Goal: Task Accomplishment & Management: Use online tool/utility

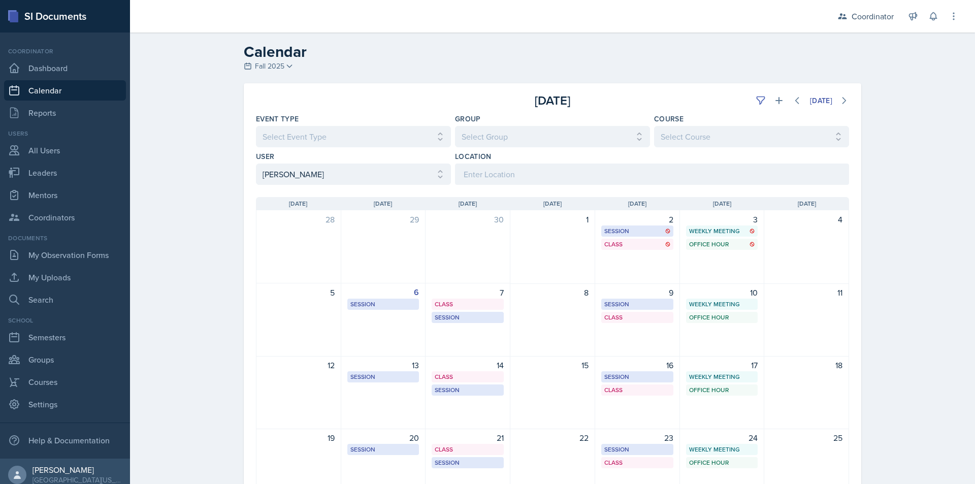
select select "534eb603-9bb9-48b2-8101-ad6bf05d70e0"
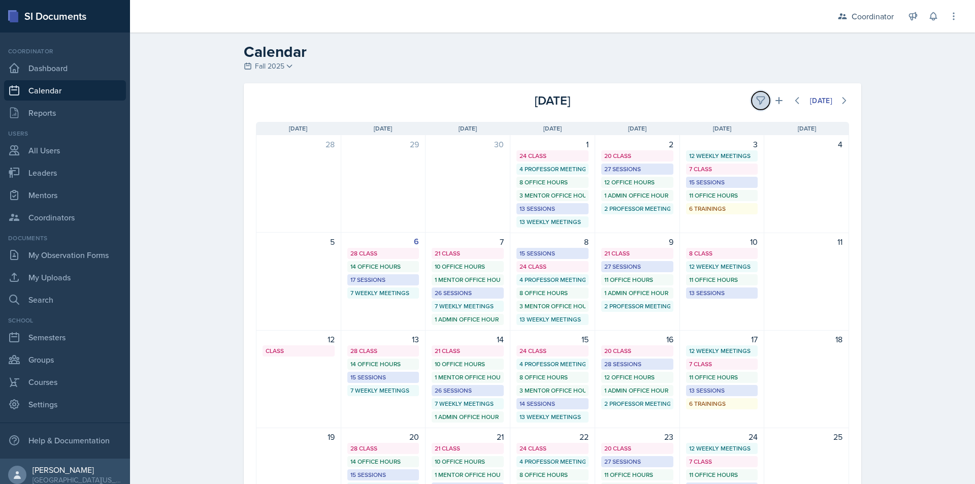
click at [757, 100] on icon at bounding box center [761, 101] width 8 height 8
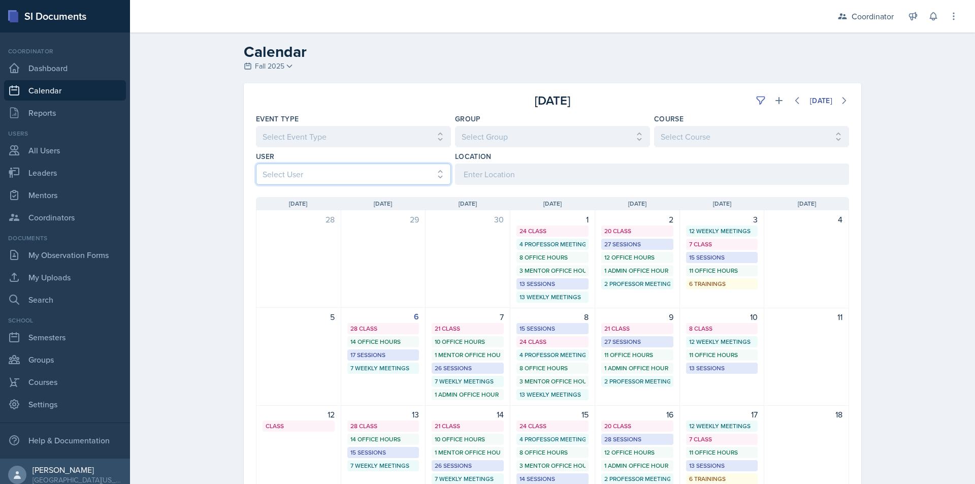
click at [362, 172] on select "Select User All [PERSON_NAME] [PERSON_NAME] [PERSON_NAME] [PERSON_NAME] [PERSON…" at bounding box center [353, 174] width 195 height 21
click at [256, 164] on select "Select User All Adam McDougal Aley Perez Anna McGill Bella Clifton Bram O'Neil …" at bounding box center [353, 174] width 195 height 21
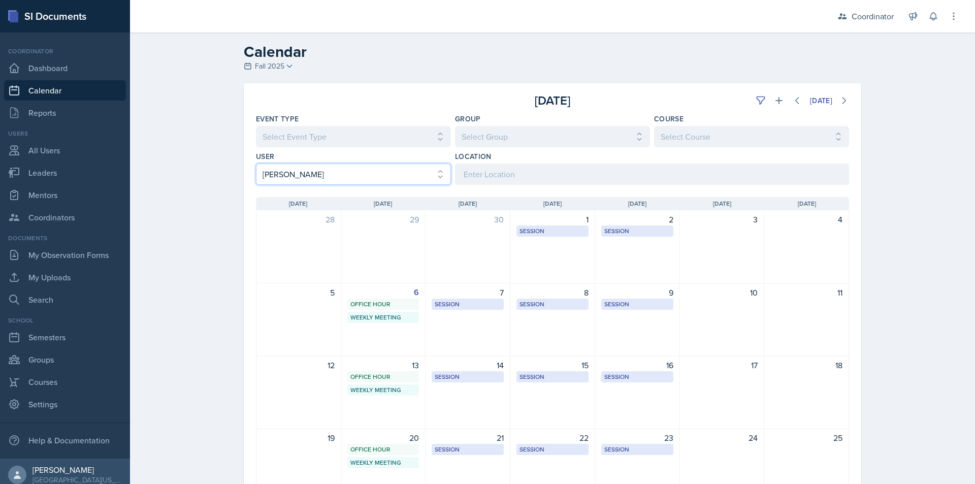
click at [319, 173] on select "Select User All Adam McDougal Aley Perez Anna McGill Bella Clifton Bram O'Neil …" at bounding box center [353, 174] width 195 height 21
click at [256, 164] on select "Select User All Adam McDougal Aley Perez Anna McGill Bella Clifton Bram O'Neil …" at bounding box center [353, 174] width 195 height 21
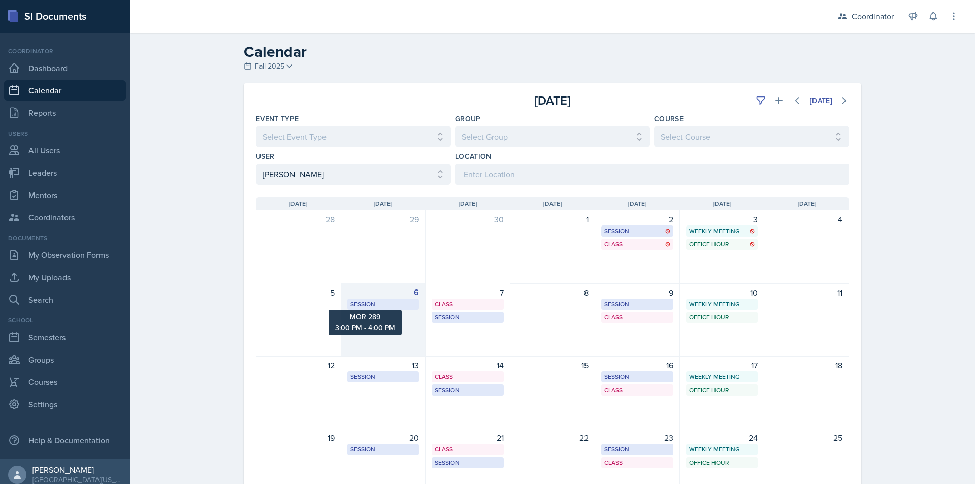
click at [377, 303] on div "Session" at bounding box center [384, 304] width 66 height 9
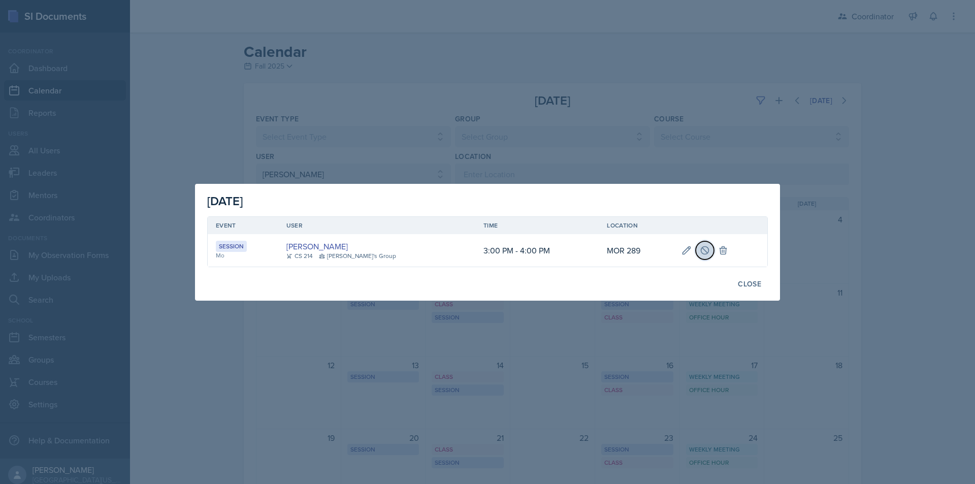
click at [700, 247] on icon at bounding box center [705, 250] width 10 height 10
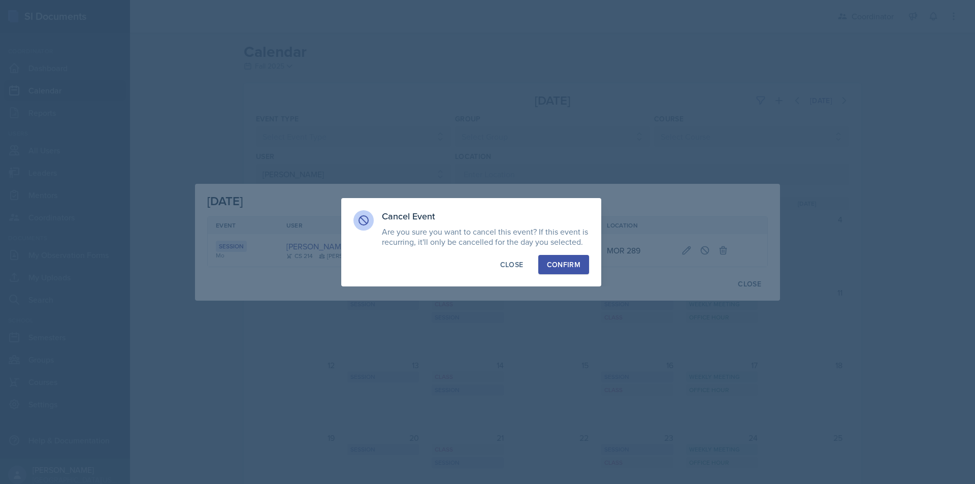
click at [574, 260] on div "Confirm" at bounding box center [564, 265] width 34 height 10
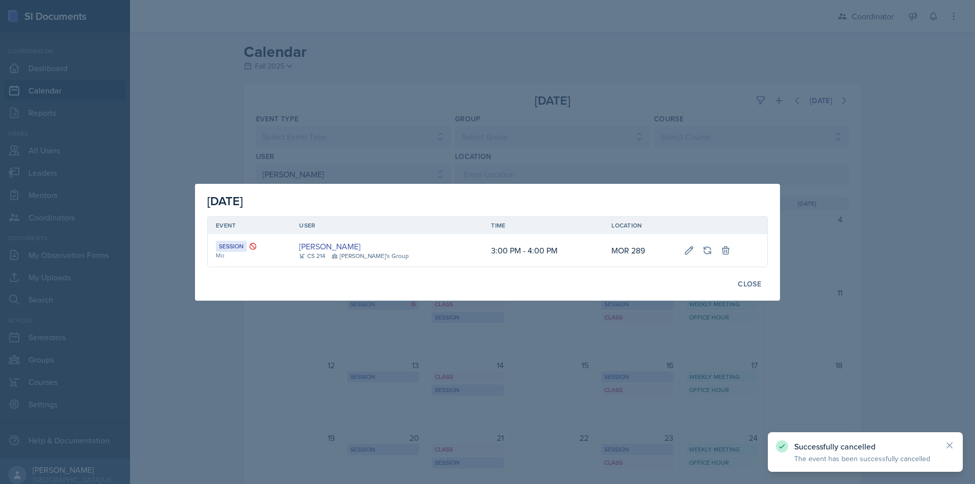
click at [481, 318] on div at bounding box center [487, 242] width 975 height 484
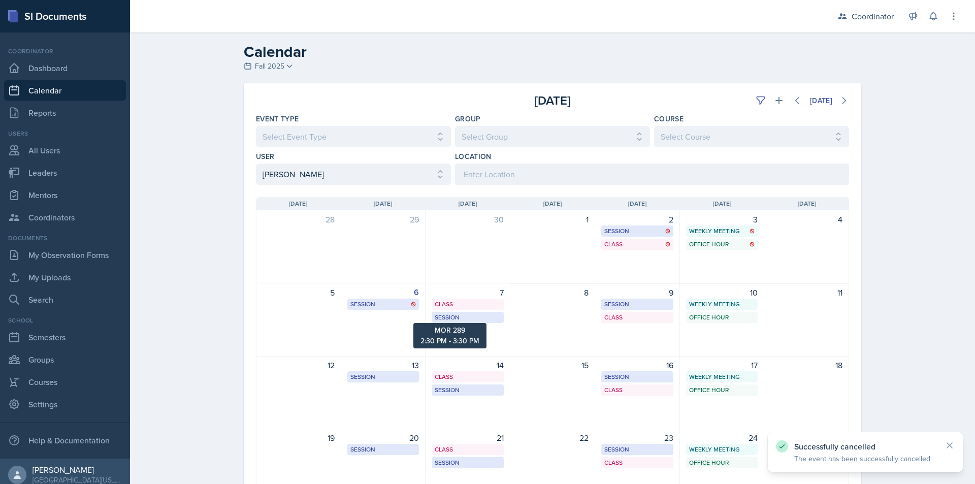
click at [481, 318] on div "Session" at bounding box center [468, 317] width 66 height 9
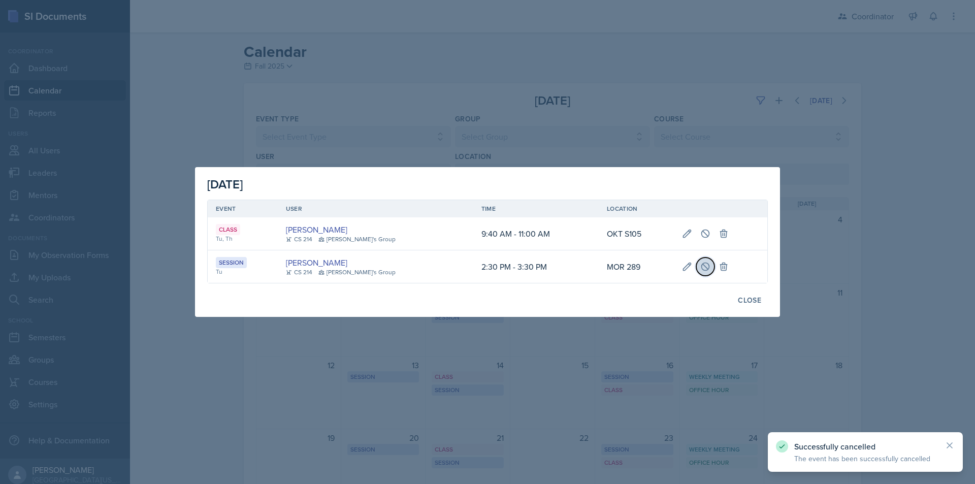
click at [702, 265] on icon at bounding box center [706, 267] width 8 height 8
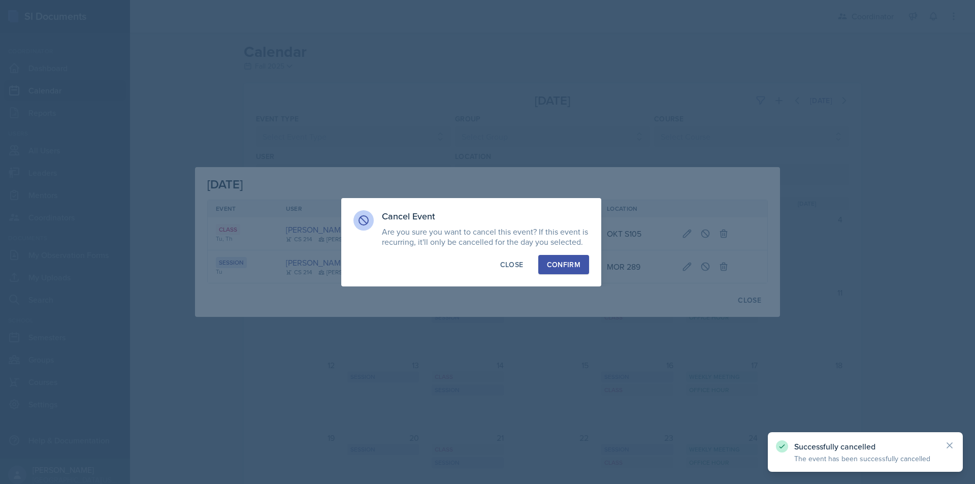
click at [575, 265] on div "Confirm" at bounding box center [564, 265] width 34 height 10
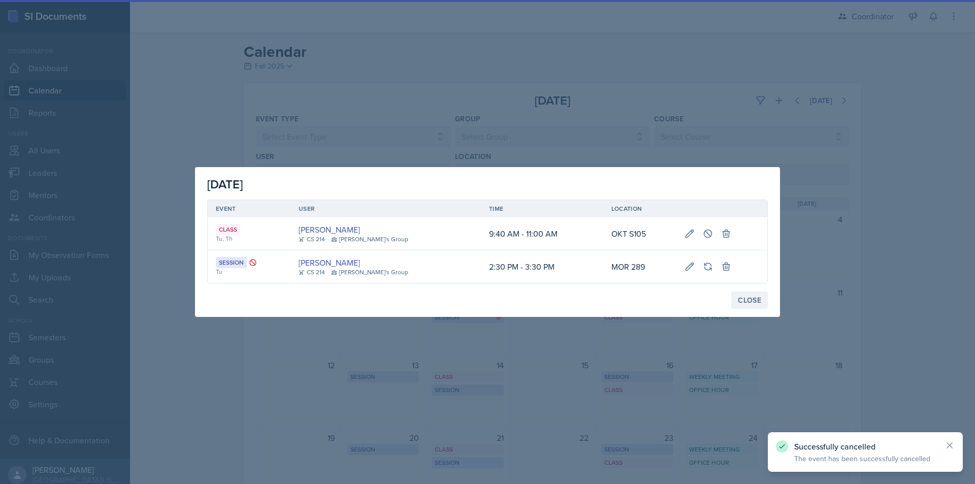
click at [750, 301] on div "Close" at bounding box center [749, 300] width 23 height 8
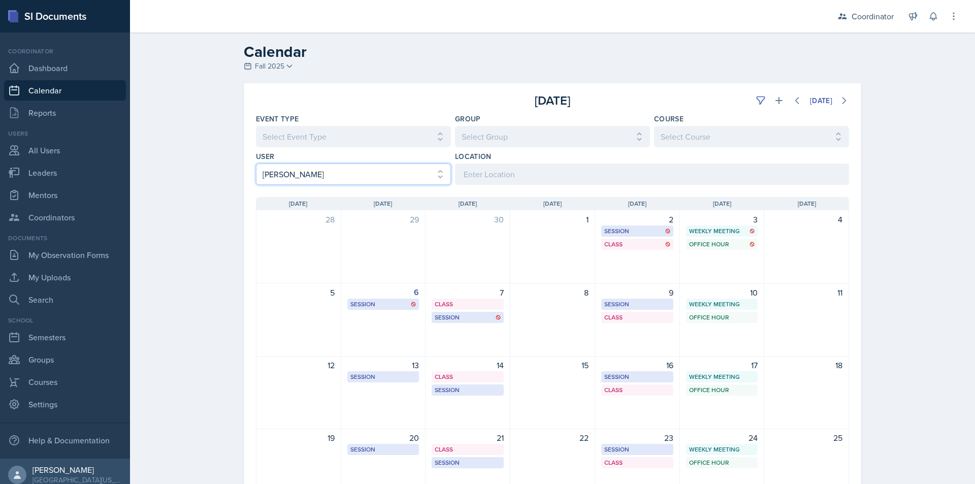
click at [307, 173] on select "Select User All Adam McDougal Aley Perez Anna McGill Bella Clifton Bram O'Neil …" at bounding box center [353, 174] width 195 height 21
click at [256, 164] on select "Select User All Adam McDougal Aley Perez Anna McGill Bella Clifton Bram O'Neil …" at bounding box center [353, 174] width 195 height 21
click at [307, 173] on select "Select User All Adam McDougal Aley Perez Anna McGill Bella Clifton Bram O'Neil …" at bounding box center [353, 174] width 195 height 21
select select "a958d43b-57cf-4b1b-9bd6-6a48c2425cf6"
click at [307, 173] on select "Select User All Adam McDougal Aley Perez Anna McGill Bella Clifton Bram O'Neil …" at bounding box center [353, 174] width 195 height 21
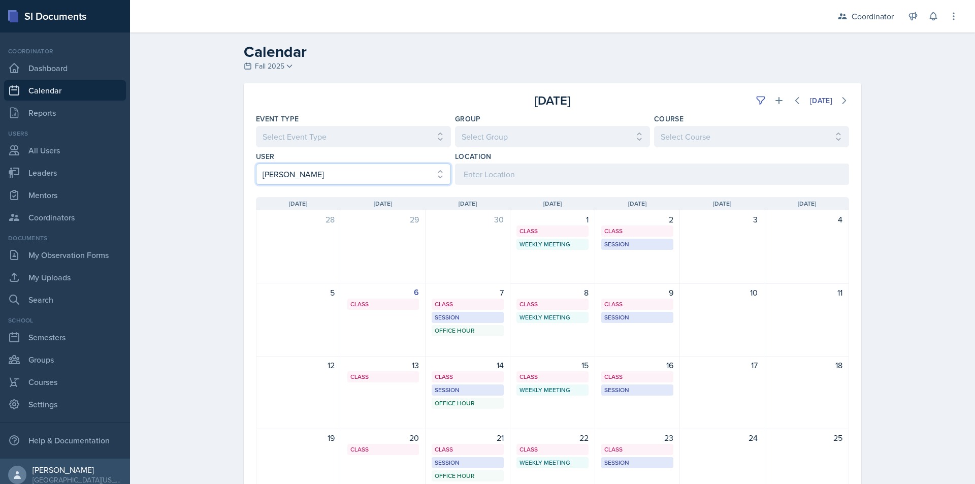
click at [307, 173] on select "Select User All Adam McDougal Aley Perez Anna McGill Bella Clifton Bram O'Neil …" at bounding box center [353, 174] width 195 height 21
click at [230, 174] on div "October 2025 Today Event Type Select Event Type All Admin Office Hour Admin Off…" at bounding box center [553, 347] width 650 height 528
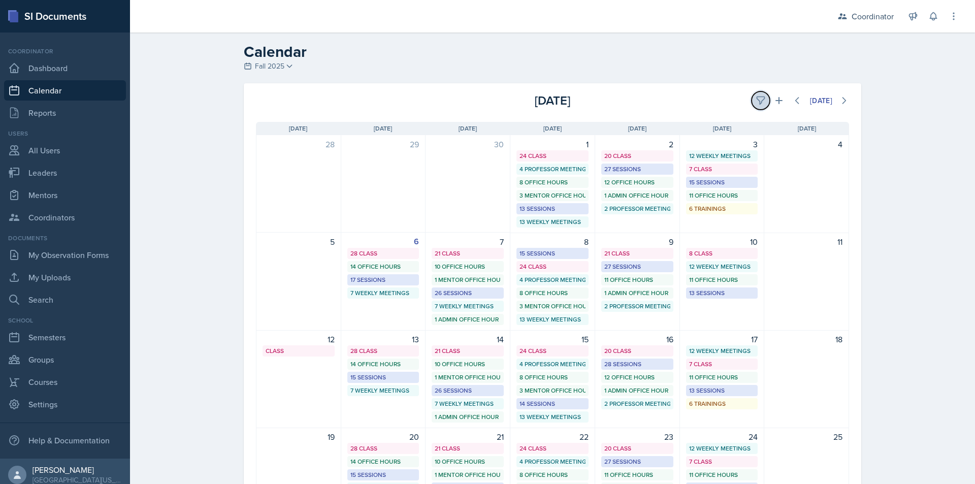
click at [756, 98] on icon at bounding box center [761, 101] width 10 height 10
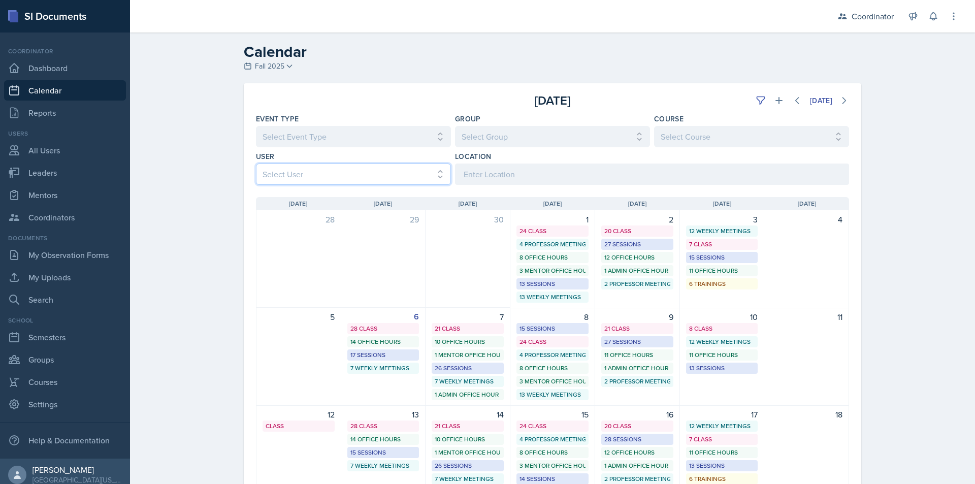
click at [329, 170] on select "Select User All Adam McDougal Aley Perez Anna McGill Bella Clifton Bram O'Neil …" at bounding box center [353, 174] width 195 height 21
click at [256, 164] on select "Select User All Adam McDougal Aley Perez Anna McGill Bella Clifton Bram O'Neil …" at bounding box center [353, 174] width 195 height 21
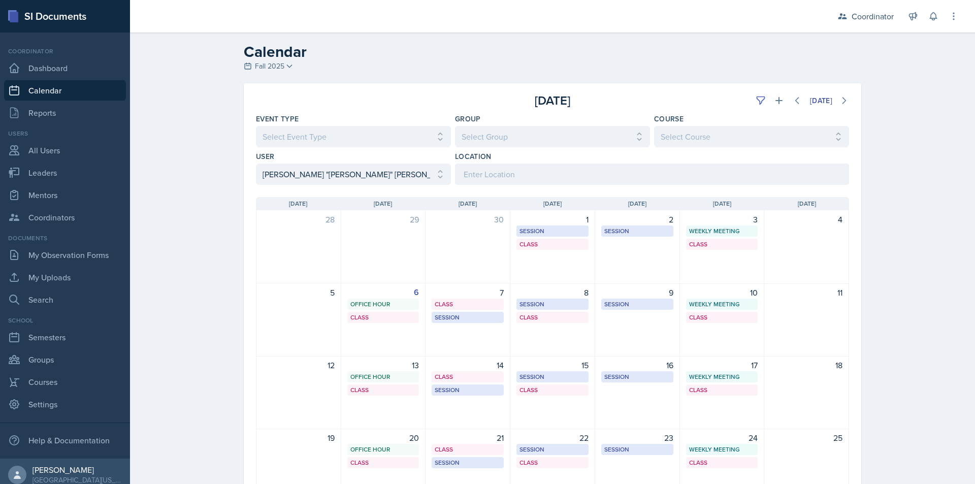
click at [167, 232] on div "Calendar Fall 2025 Fall 2025 Spring 2025 Fall 2024 Spring 2024 Fall 2023 Spring…" at bounding box center [552, 322] width 845 height 579
click at [329, 173] on select "Select User All Adam McDougal Aley Perez Anna McGill Bella Clifton Bram O'Neil …" at bounding box center [353, 174] width 195 height 21
select select "e4bf0d81-7a4e-4aa6-bfe6-744f76136663"
click at [256, 164] on select "Select User All Adam McDougal Aley Perez Anna McGill Bella Clifton Bram O'Neil …" at bounding box center [353, 174] width 195 height 21
